Goal: Transaction & Acquisition: Download file/media

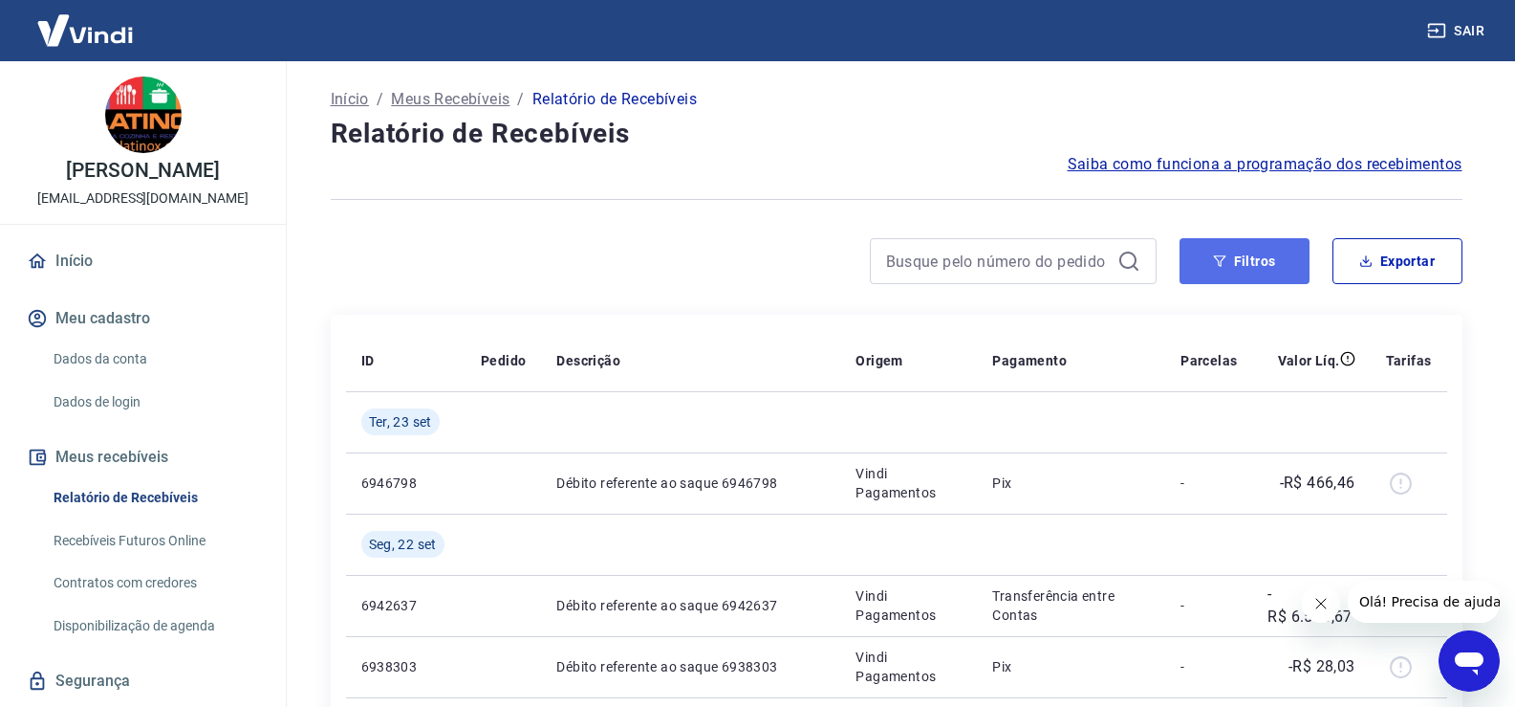
click at [1237, 253] on button "Filtros" at bounding box center [1245, 261] width 130 height 46
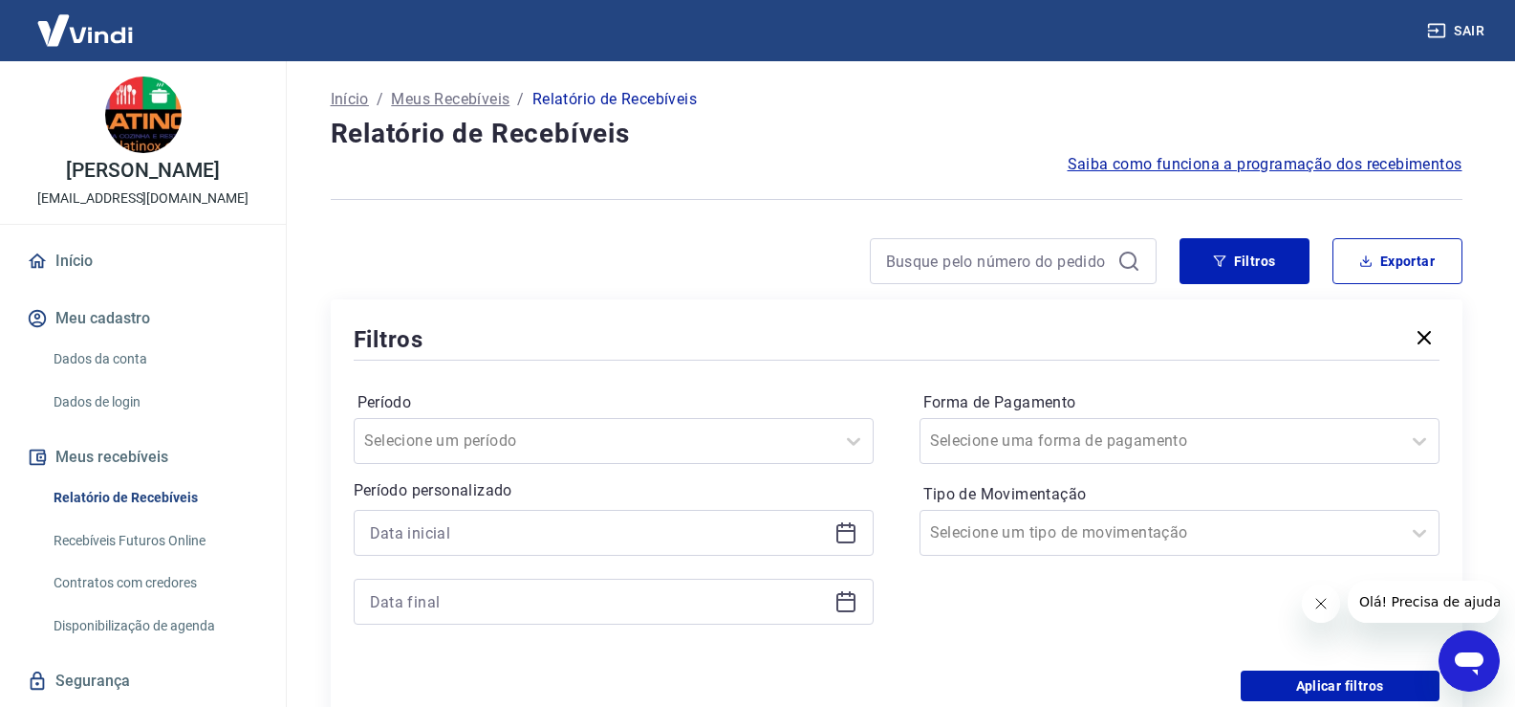
click at [843, 534] on icon at bounding box center [846, 532] width 23 height 23
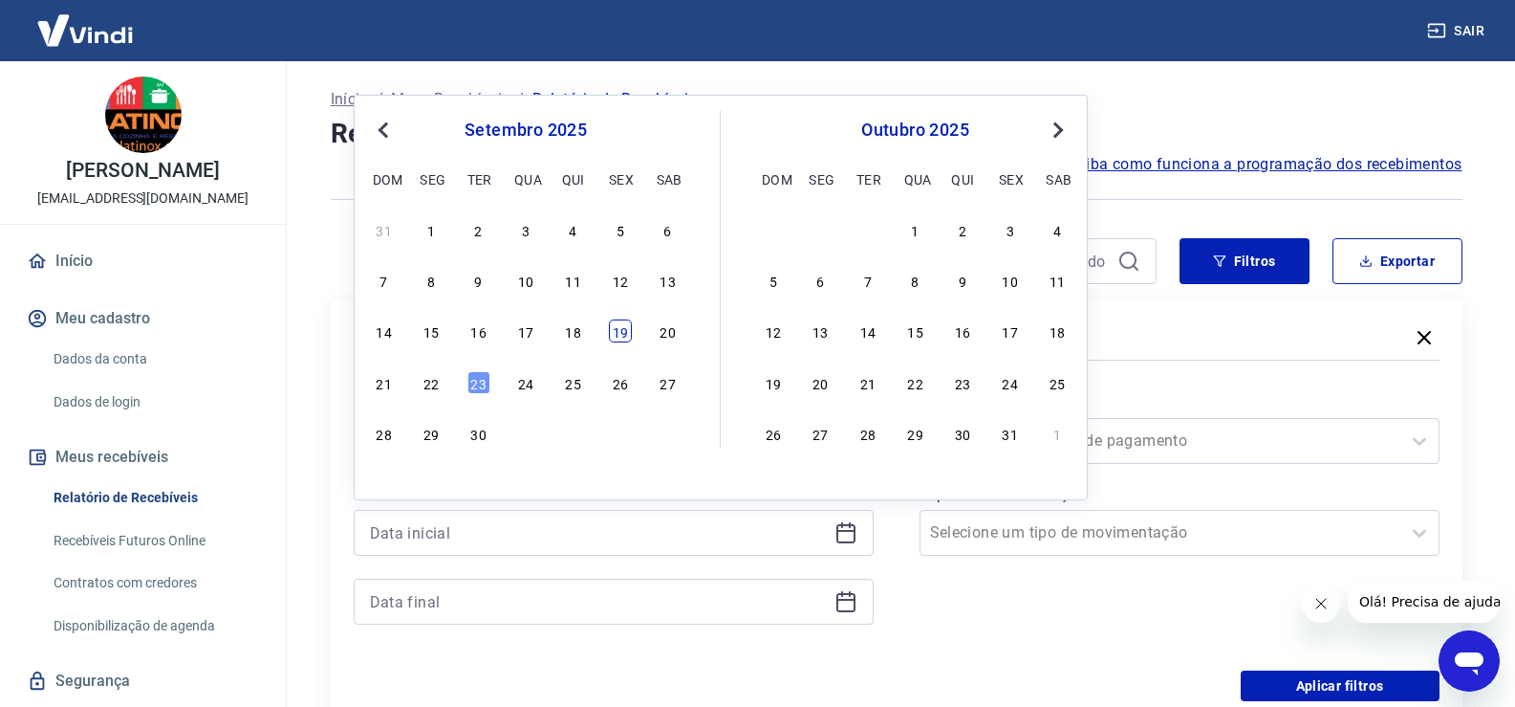
click at [620, 331] on div "19" at bounding box center [620, 330] width 23 height 23
type input "19/09/2025"
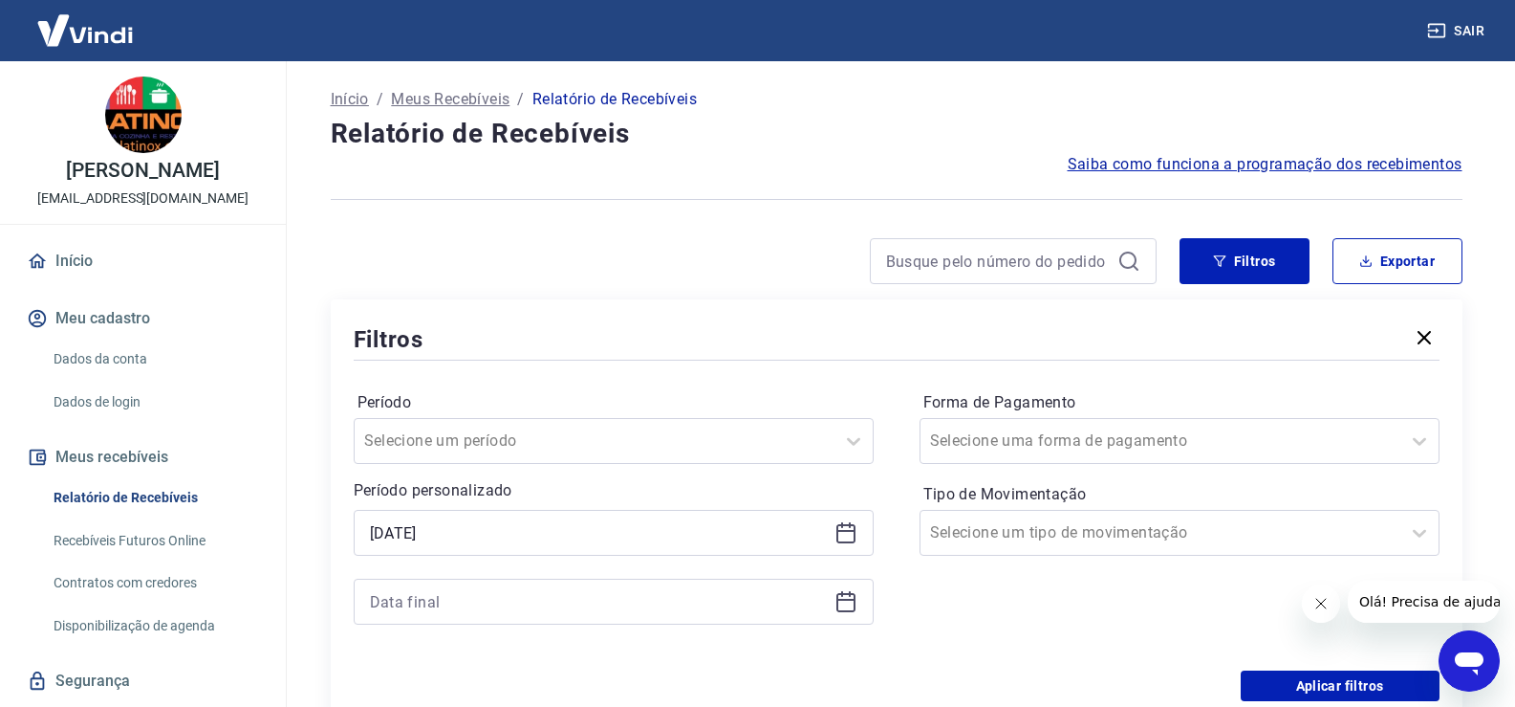
click at [854, 605] on icon at bounding box center [846, 602] width 19 height 19
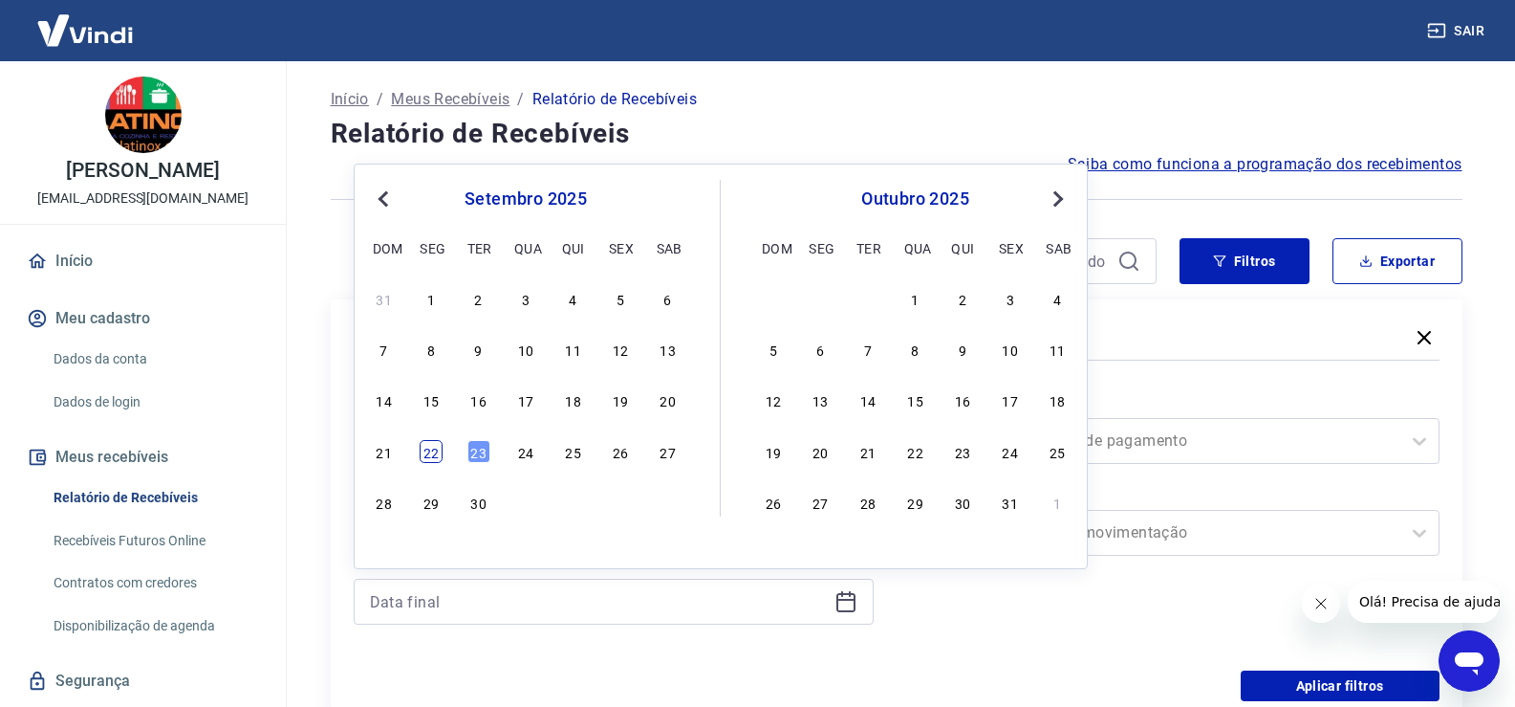
click at [430, 447] on div "22" at bounding box center [431, 451] width 23 height 23
type input "22/09/2025"
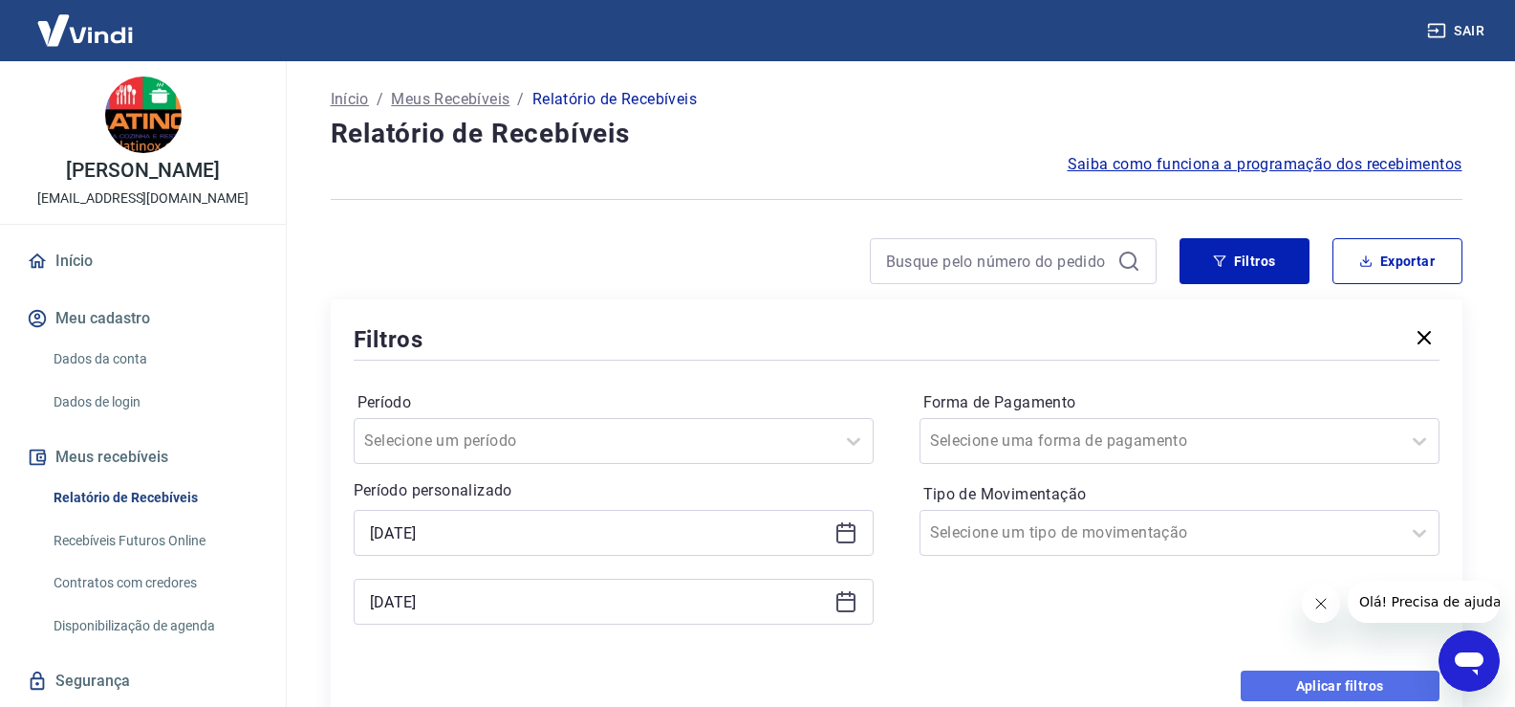
drag, startPoint x: 1316, startPoint y: 683, endPoint x: 997, endPoint y: 475, distance: 380.0
click at [1317, 682] on button "Aplicar filtros" at bounding box center [1340, 685] width 199 height 31
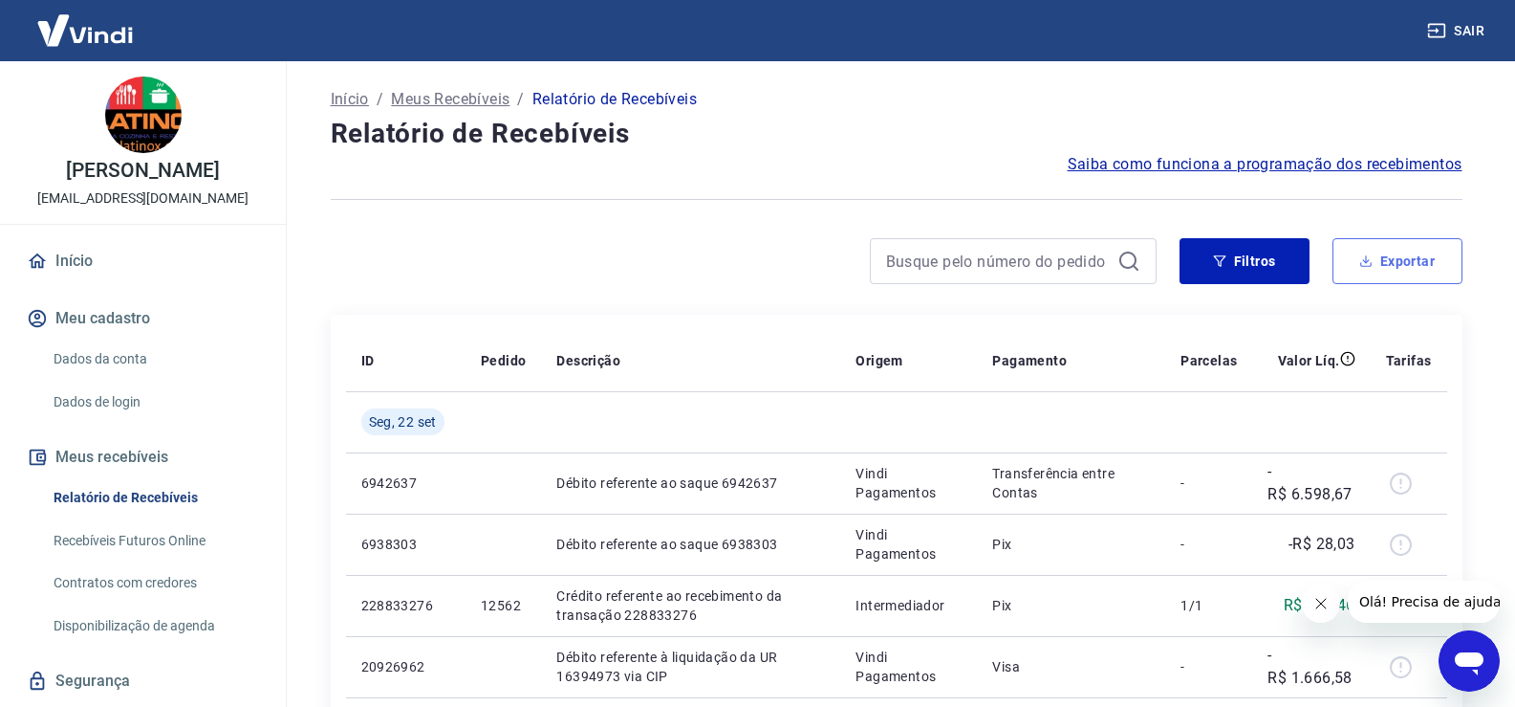
click at [1390, 256] on button "Exportar" at bounding box center [1398, 261] width 130 height 46
type input "19/09/2025"
type input "22/09/2025"
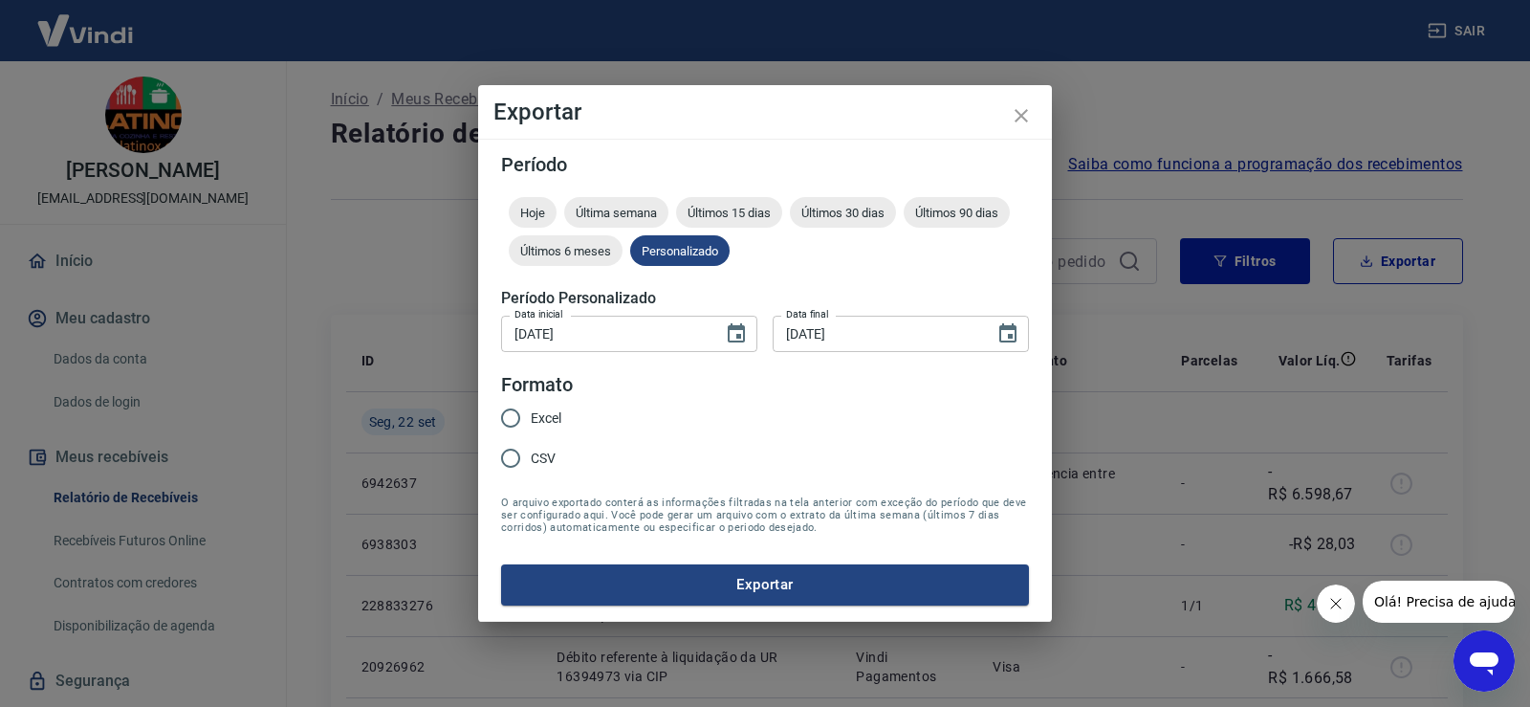
drag, startPoint x: 544, startPoint y: 416, endPoint x: 590, endPoint y: 480, distance: 78.8
click at [546, 418] on span "Excel" at bounding box center [546, 418] width 31 height 20
click at [531, 418] on input "Excel" at bounding box center [510, 418] width 40 height 40
radio input "true"
click at [698, 581] on button "Exportar" at bounding box center [765, 584] width 528 height 40
